Goal: Task Accomplishment & Management: Manage account settings

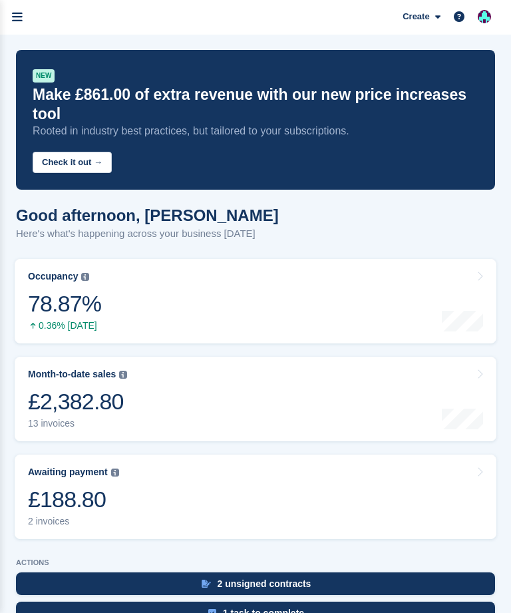
click at [9, 9] on link "menu" at bounding box center [17, 17] width 35 height 35
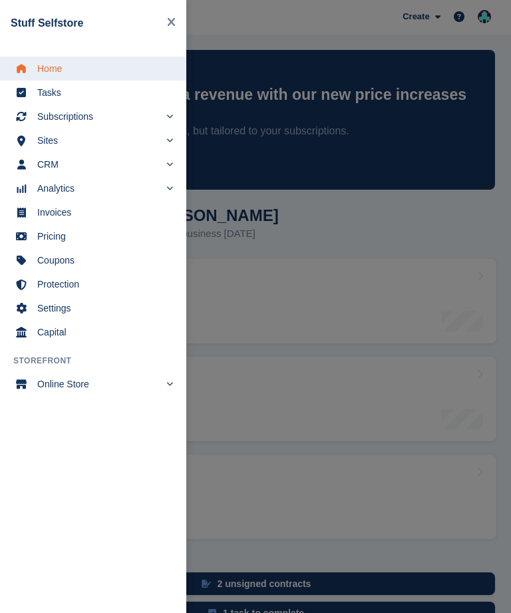
click at [128, 117] on span "Subscriptions" at bounding box center [98, 116] width 122 height 19
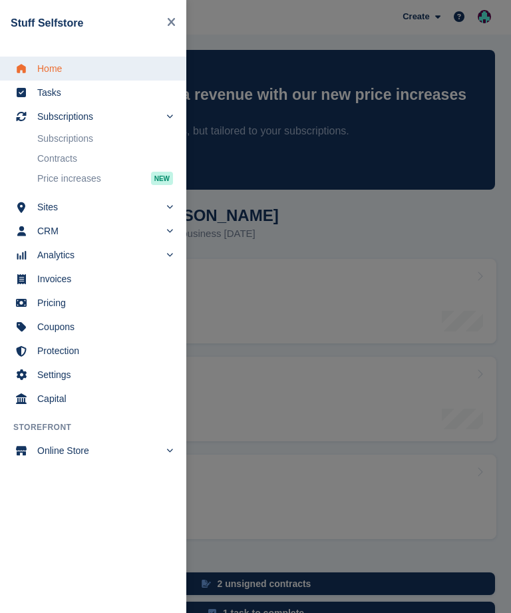
click at [144, 134] on link "Subscriptions" at bounding box center [105, 138] width 136 height 19
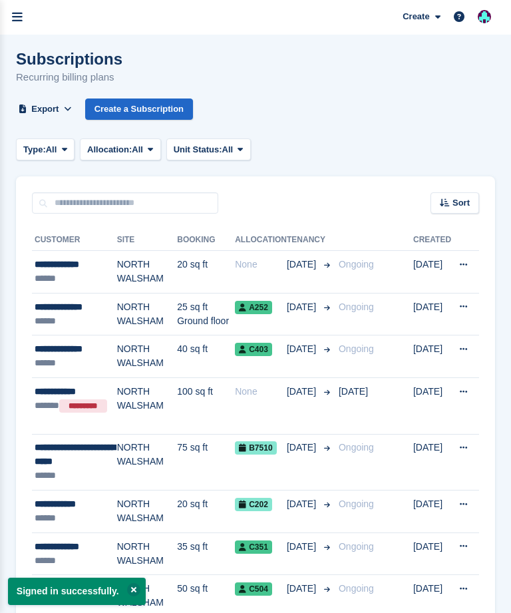
click at [83, 284] on div "******" at bounding box center [76, 279] width 83 height 14
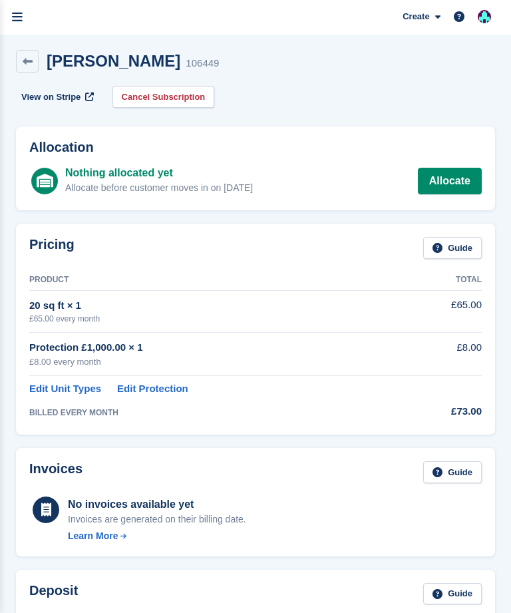
click at [30, 13] on link "menu" at bounding box center [17, 17] width 35 height 35
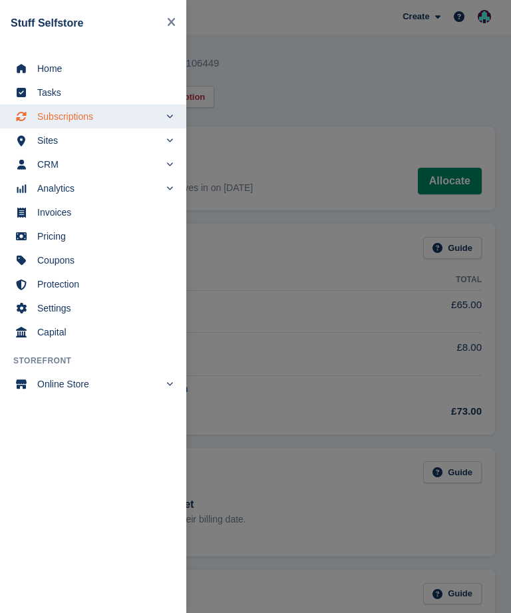
click at [139, 124] on span "Subscriptions" at bounding box center [98, 116] width 122 height 19
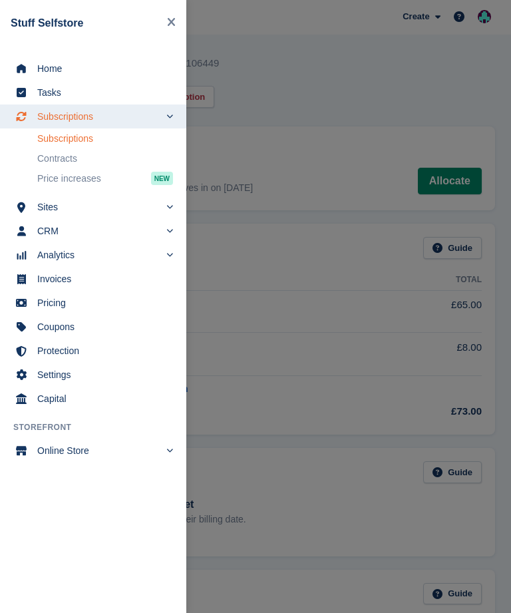
click at [124, 142] on link "Subscriptions" at bounding box center [105, 138] width 136 height 19
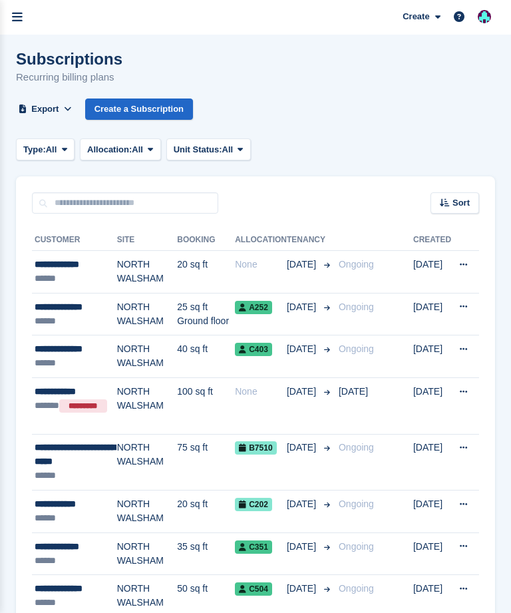
click at [467, 266] on icon at bounding box center [463, 264] width 7 height 9
click at [259, 272] on div "None" at bounding box center [261, 265] width 52 height 14
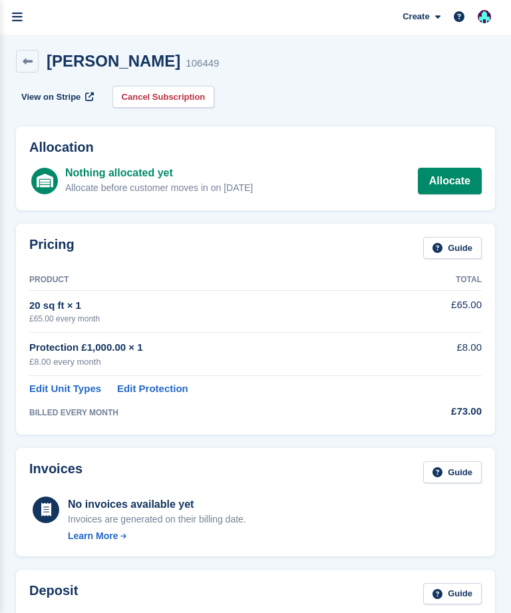
click at [459, 184] on link "Allocate" at bounding box center [450, 181] width 64 height 27
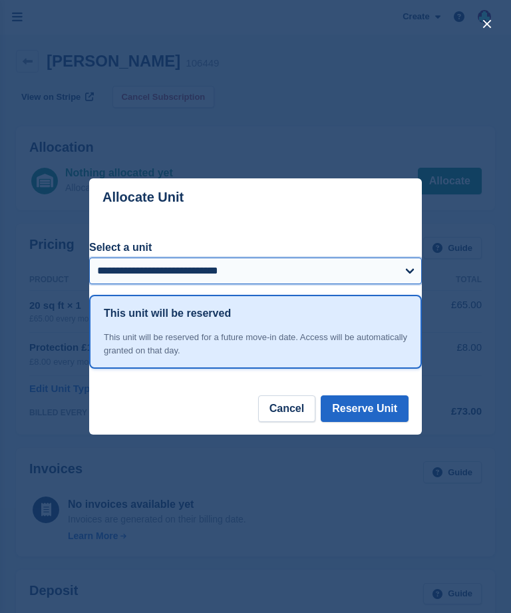
click at [344, 271] on select "**********" at bounding box center [255, 271] width 333 height 27
select select "*****"
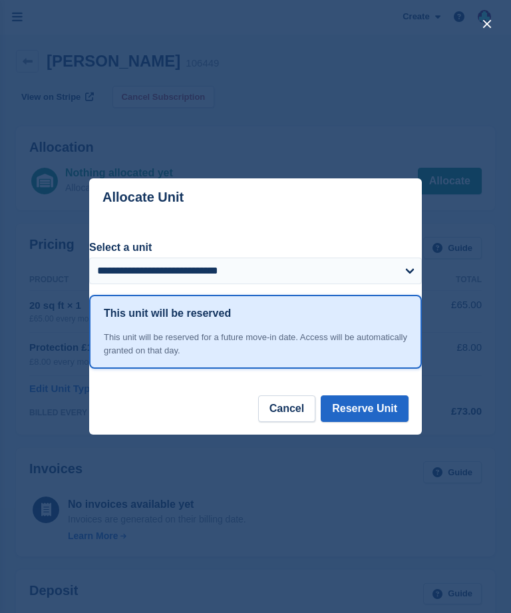
click at [377, 405] on button "Reserve Unit" at bounding box center [365, 408] width 88 height 27
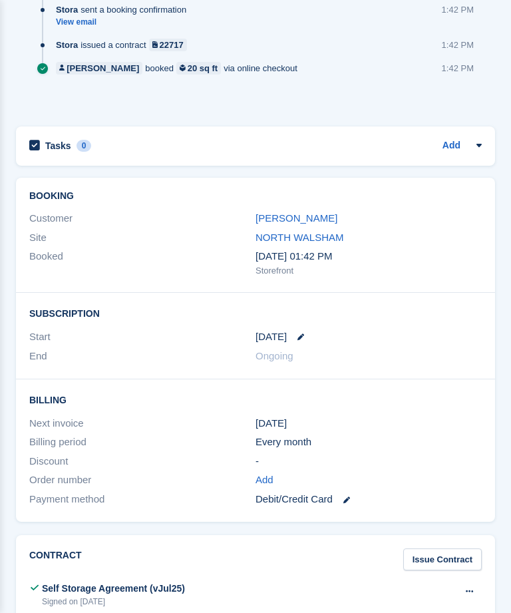
scroll to position [878, 0]
click at [285, 202] on div "Booking Customer Erin Bodymore Site NORTH WALSHAM Booked 4 Sep, 01:42 PM Storef…" at bounding box center [255, 235] width 479 height 116
click at [286, 215] on link "[PERSON_NAME]" at bounding box center [297, 217] width 82 height 11
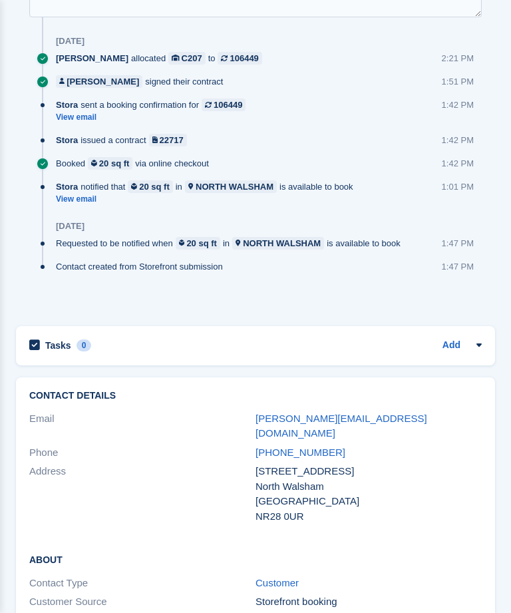
scroll to position [724, 0]
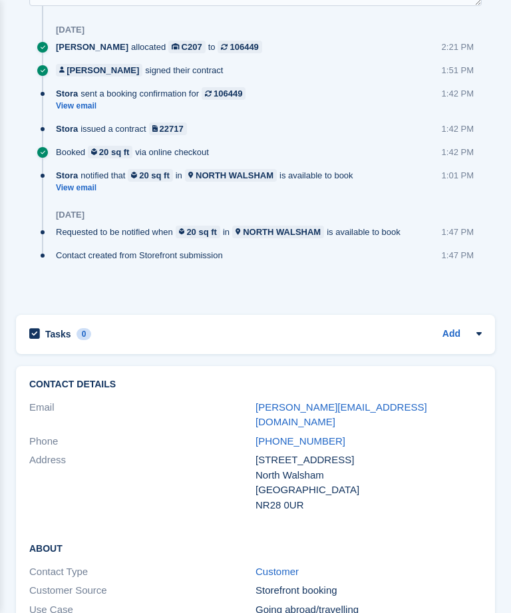
click at [305, 407] on link "erin.bodymore@gmail.com" at bounding box center [342, 415] width 172 height 27
